Goal: Information Seeking & Learning: Check status

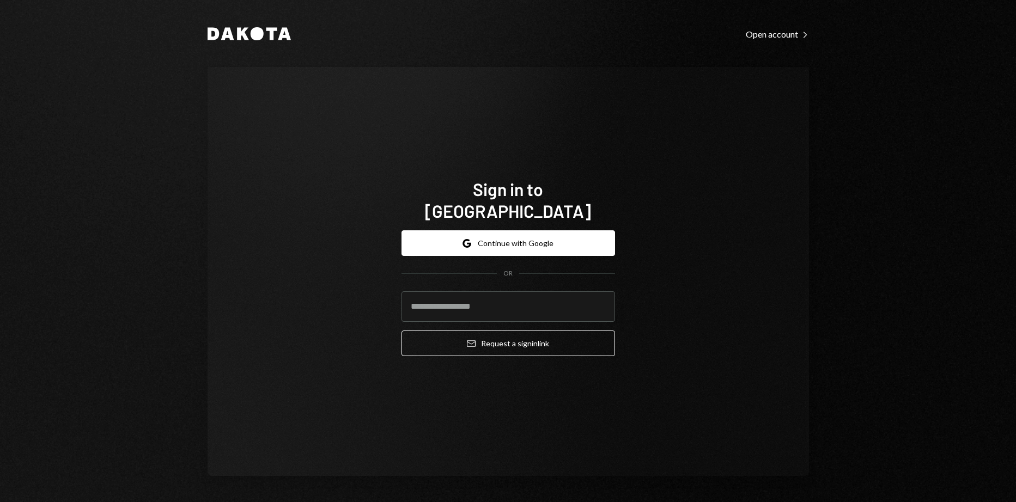
type input "**********"
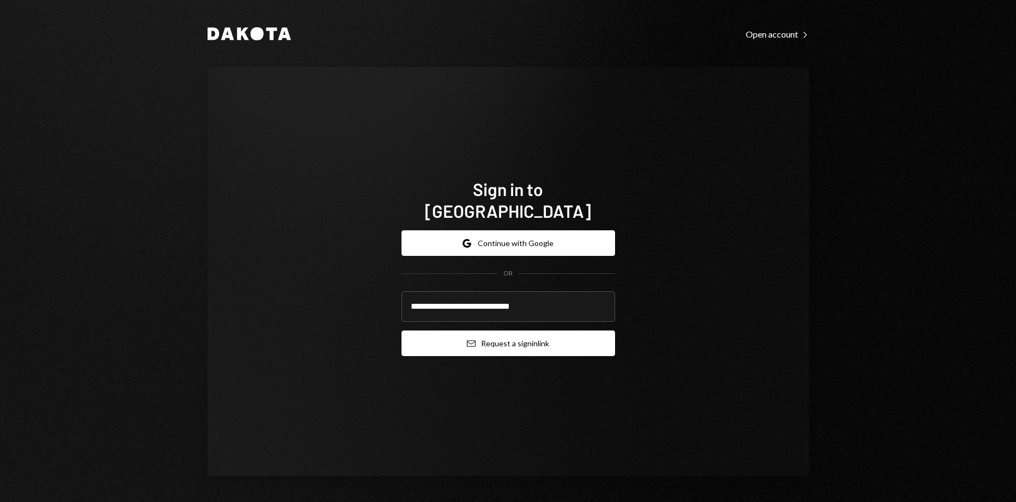
click at [519, 331] on button "Email Request a sign in link" at bounding box center [508, 344] width 214 height 26
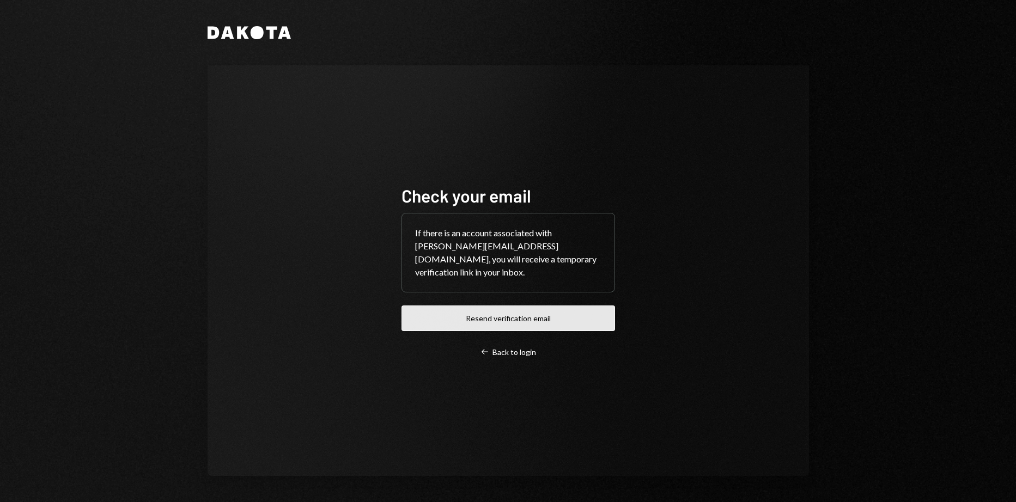
click at [519, 315] on button "Resend verification email" at bounding box center [508, 319] width 214 height 26
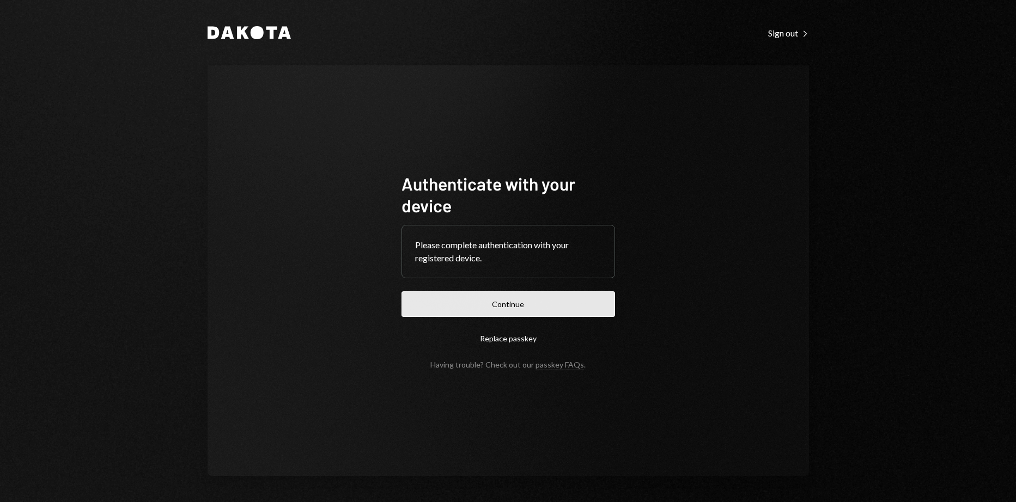
click at [491, 312] on button "Continue" at bounding box center [508, 304] width 214 height 26
click at [547, 283] on form "Authenticate with your device Please complete authentication with your register…" at bounding box center [508, 271] width 214 height 197
click at [549, 287] on form "Authenticate with your device Please complete authentication with your register…" at bounding box center [508, 271] width 214 height 197
click at [550, 291] on button "Continue" at bounding box center [508, 304] width 214 height 26
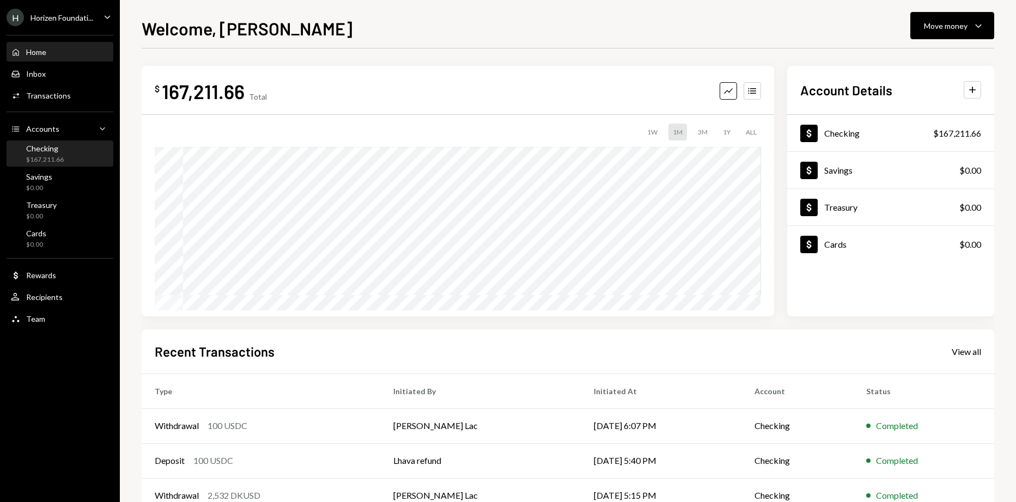
click at [51, 161] on div "$167,211.66" at bounding box center [45, 159] width 38 height 9
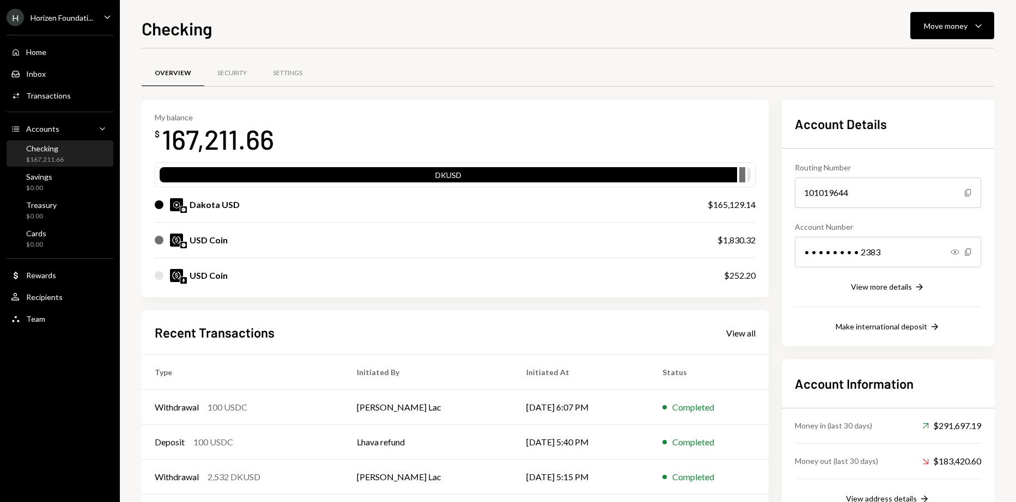
click at [81, 26] on ul "H Horizen Foundati... Caret Down Home Home Inbox Inbox Activities Transactions …" at bounding box center [60, 165] width 120 height 331
click at [81, 24] on div "H Horizen Foundati..." at bounding box center [50, 17] width 87 height 17
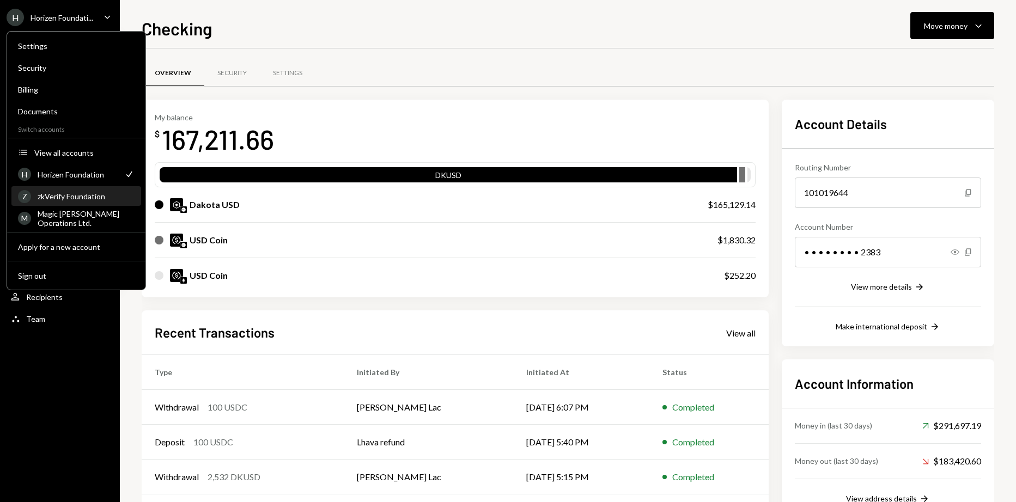
click at [57, 200] on div "zkVerify Foundation" at bounding box center [86, 196] width 97 height 9
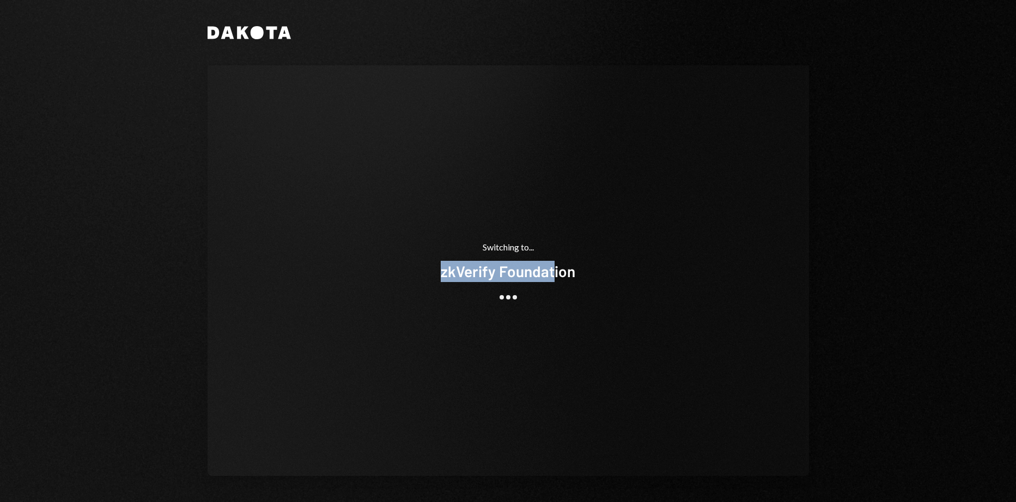
drag, startPoint x: 445, startPoint y: 271, endPoint x: 561, endPoint y: 285, distance: 116.9
click at [561, 285] on div "Switching to... zkVerify Foundation" at bounding box center [508, 271] width 135 height 58
drag, startPoint x: 561, startPoint y: 285, endPoint x: 581, endPoint y: 352, distance: 69.4
click at [581, 352] on div "Switching to... zkVerify Foundation" at bounding box center [508, 270] width 601 height 411
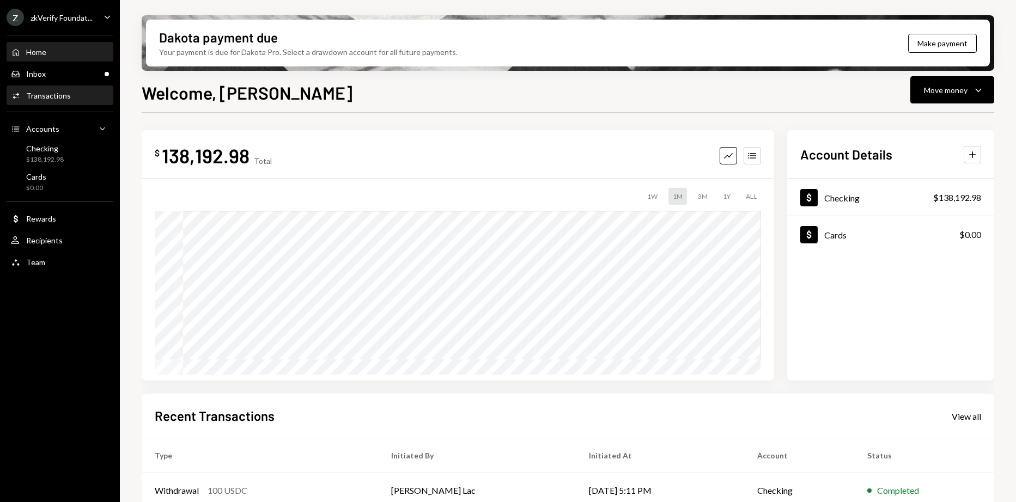
click at [68, 88] on div "Activities Transactions" at bounding box center [60, 96] width 98 height 19
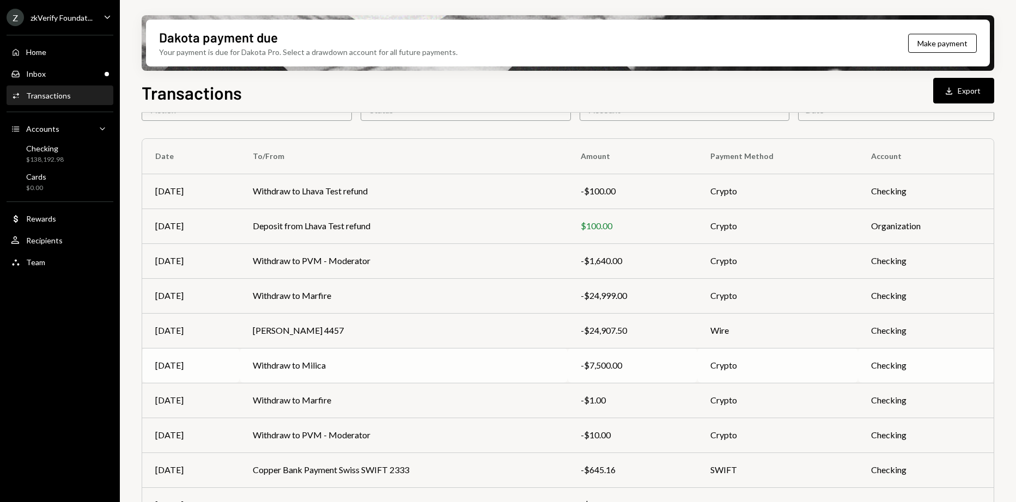
scroll to position [118, 0]
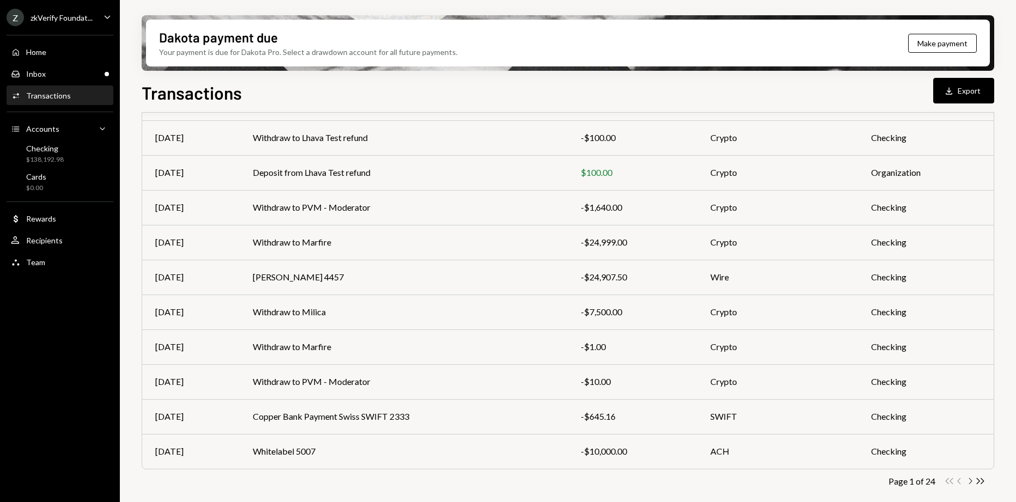
click at [968, 483] on icon "Chevron Right" at bounding box center [970, 481] width 10 height 10
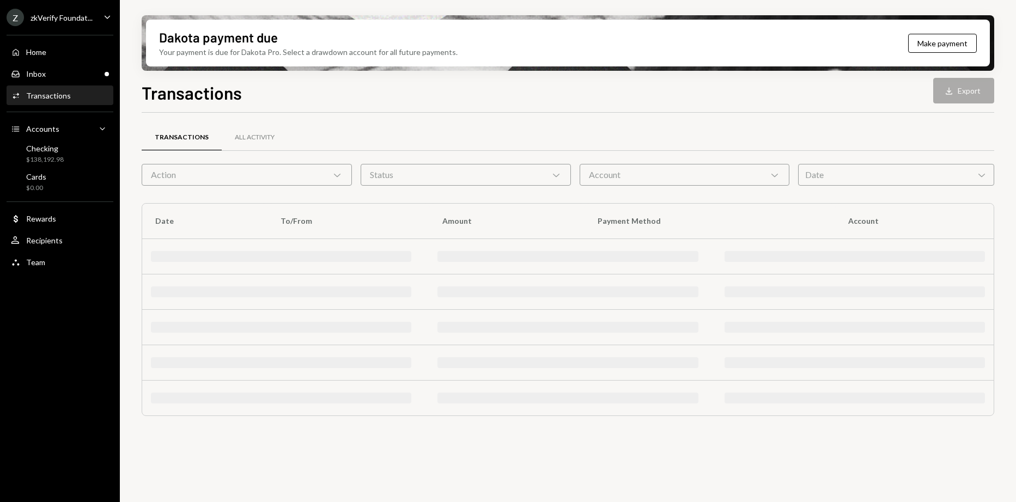
scroll to position [0, 0]
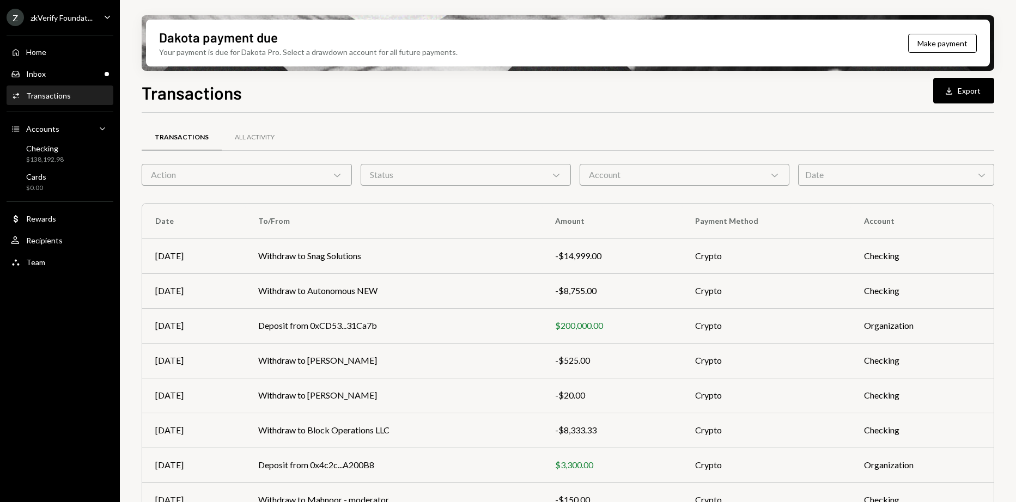
click at [968, 483] on td "Checking" at bounding box center [922, 500] width 143 height 35
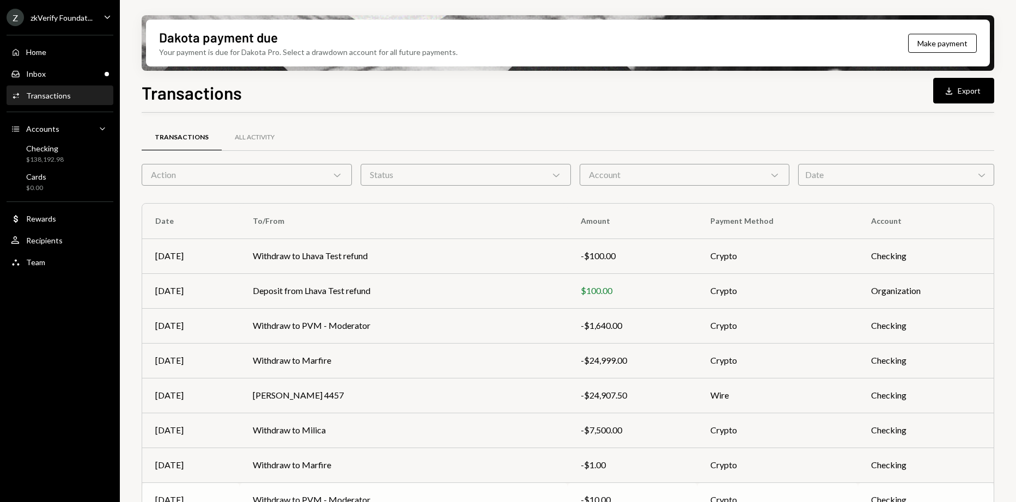
scroll to position [118, 0]
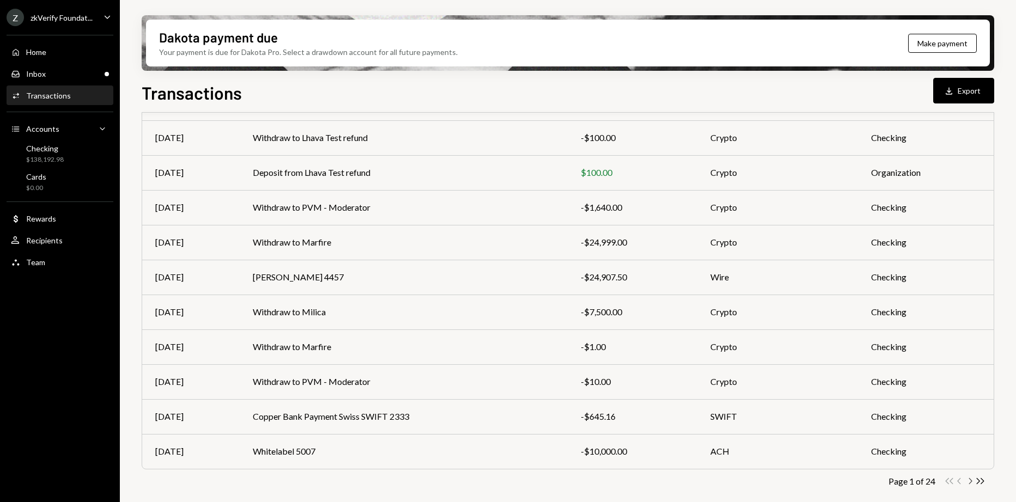
click at [970, 483] on icon "button" at bounding box center [970, 481] width 3 height 6
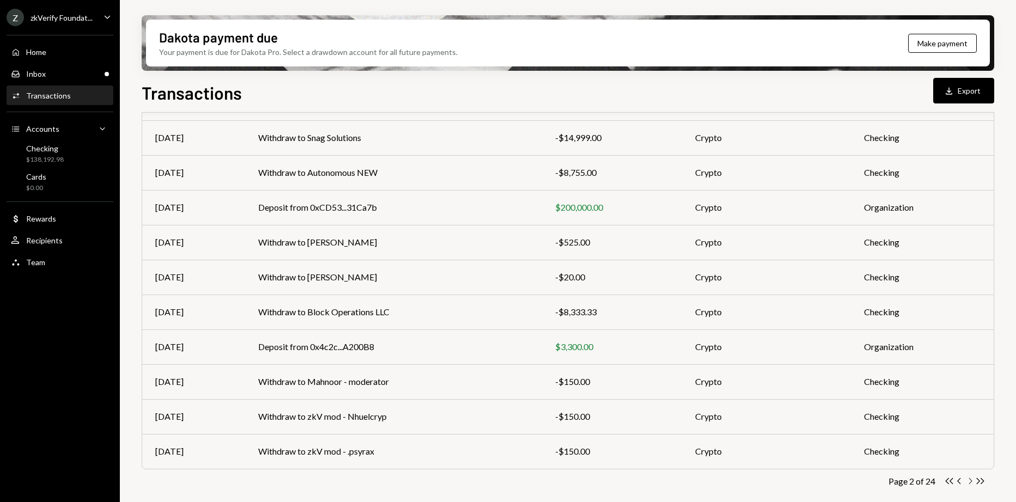
click at [970, 483] on icon "button" at bounding box center [970, 481] width 3 height 6
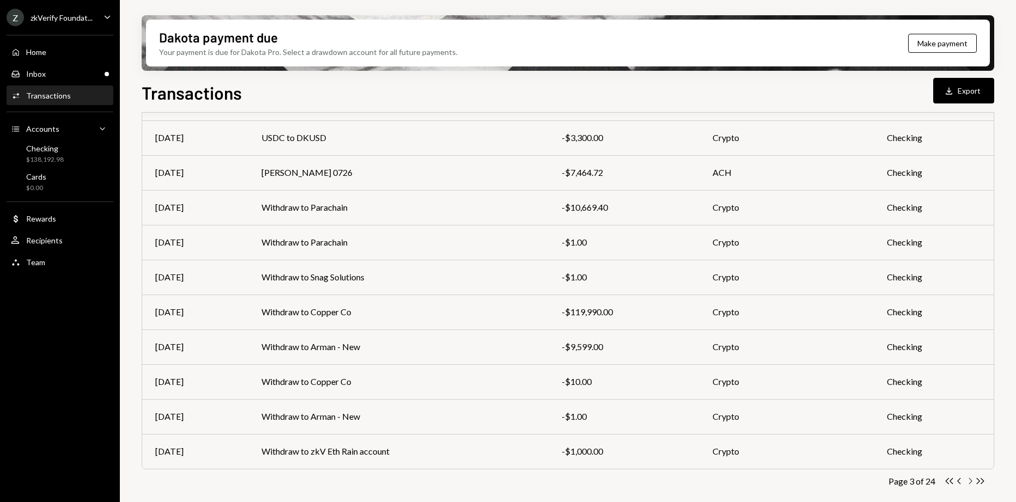
click at [971, 483] on icon "Chevron Right" at bounding box center [970, 481] width 10 height 10
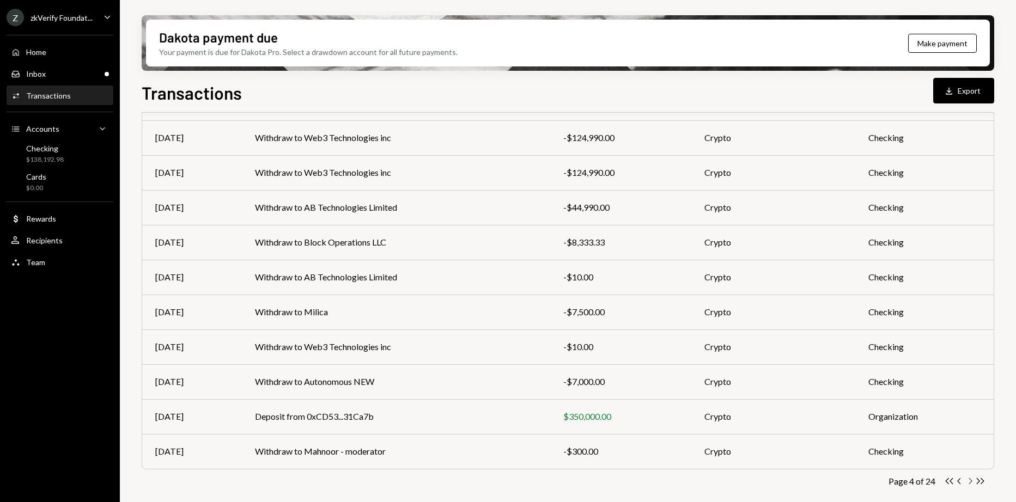
click at [970, 482] on icon "Chevron Right" at bounding box center [970, 481] width 10 height 10
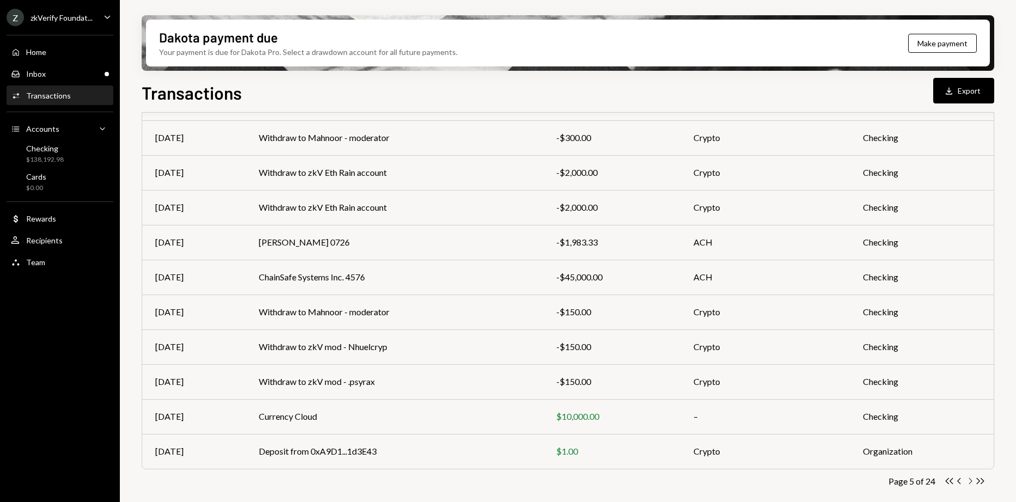
click at [971, 483] on icon "Chevron Right" at bounding box center [970, 481] width 10 height 10
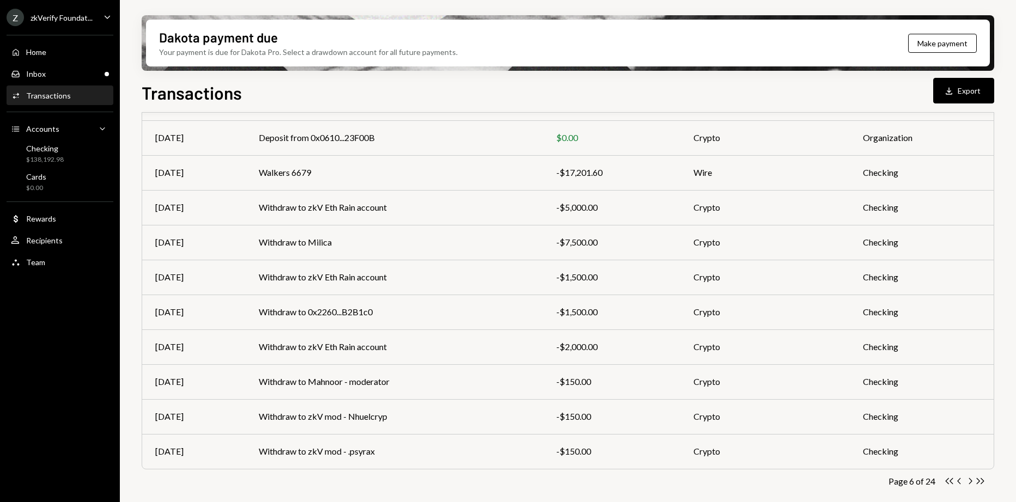
click at [957, 479] on icon "Chevron Left" at bounding box center [959, 481] width 10 height 10
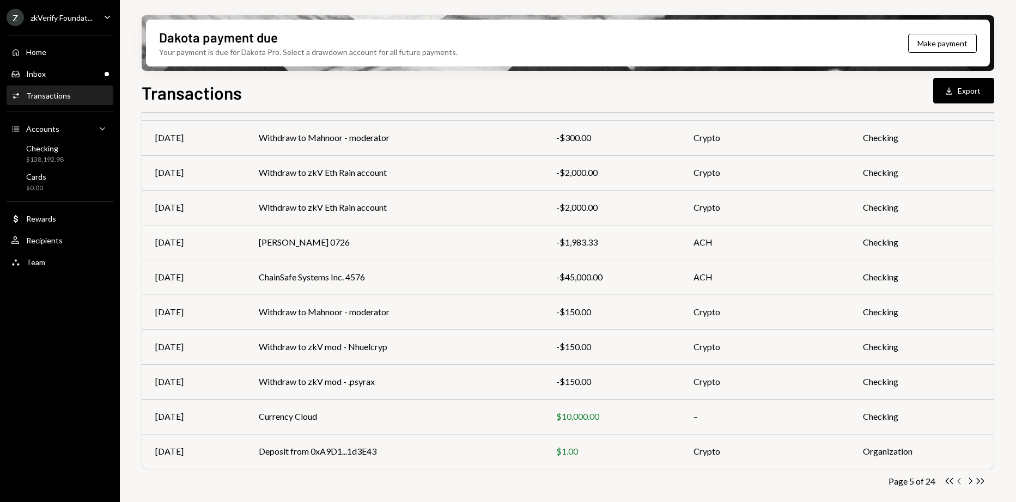
click at [958, 482] on icon "button" at bounding box center [958, 481] width 3 height 6
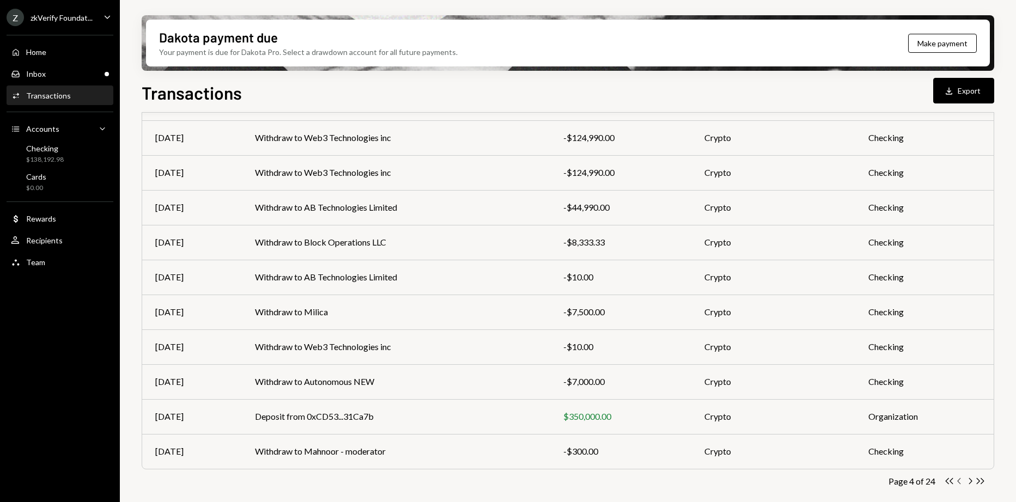
click at [961, 484] on icon "Chevron Left" at bounding box center [959, 481] width 10 height 10
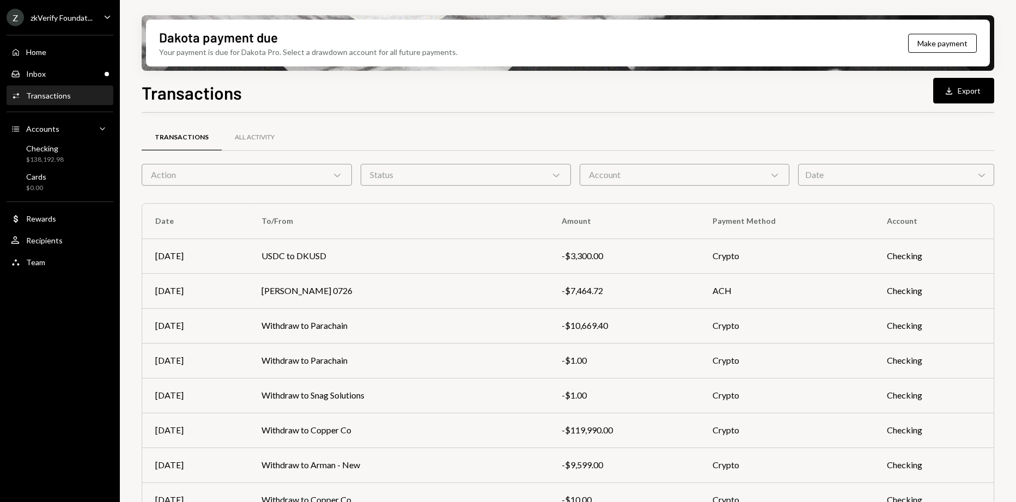
scroll to position [118, 0]
